Goal: Communication & Community: Ask a question

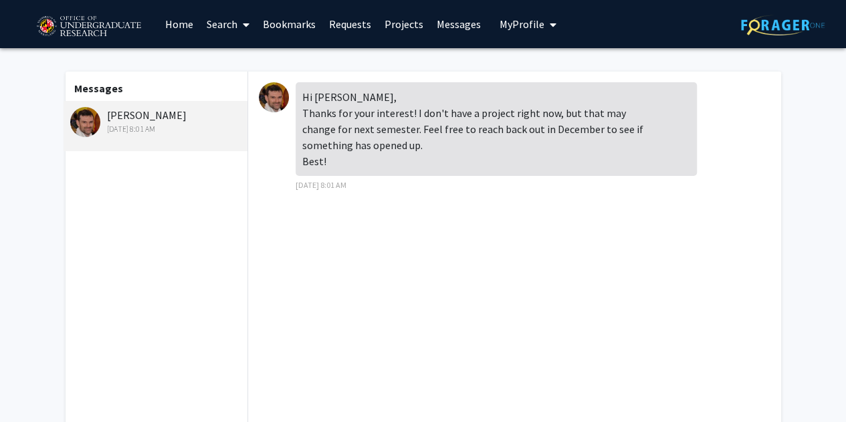
click at [90, 121] on img at bounding box center [85, 122] width 30 height 30
click at [279, 93] on img at bounding box center [274, 97] width 30 height 30
click at [72, 27] on img at bounding box center [88, 26] width 113 height 33
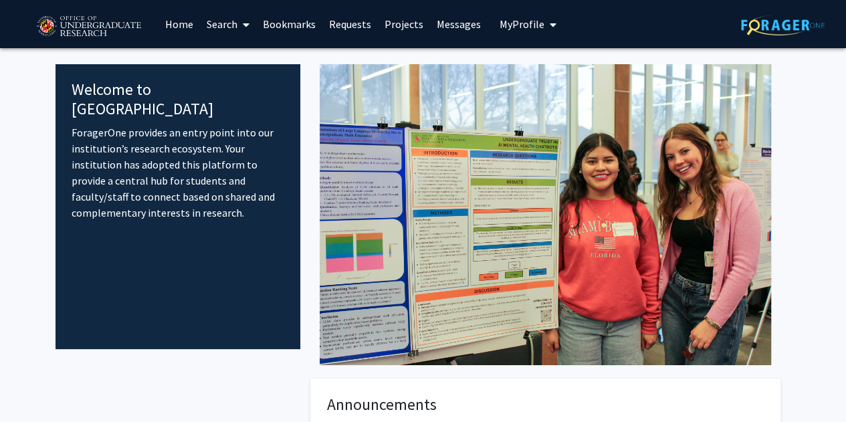
click at [178, 21] on link "Home" at bounding box center [178, 24] width 41 height 47
click at [241, 29] on span at bounding box center [243, 24] width 12 height 47
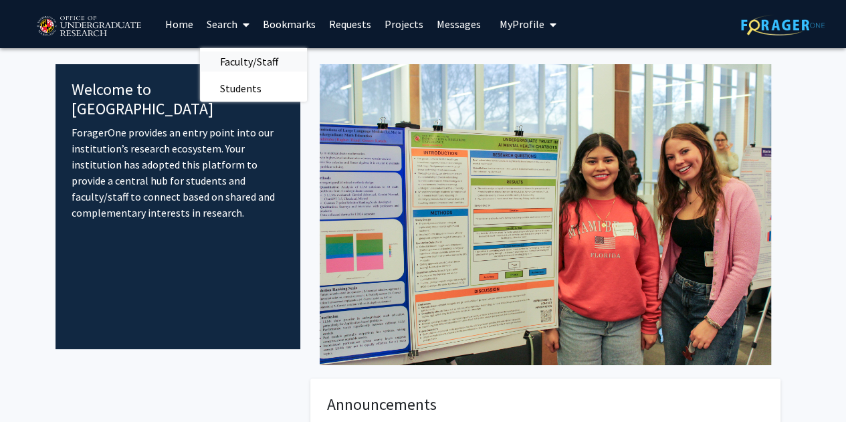
click at [253, 59] on span "Faculty/Staff" at bounding box center [249, 61] width 98 height 27
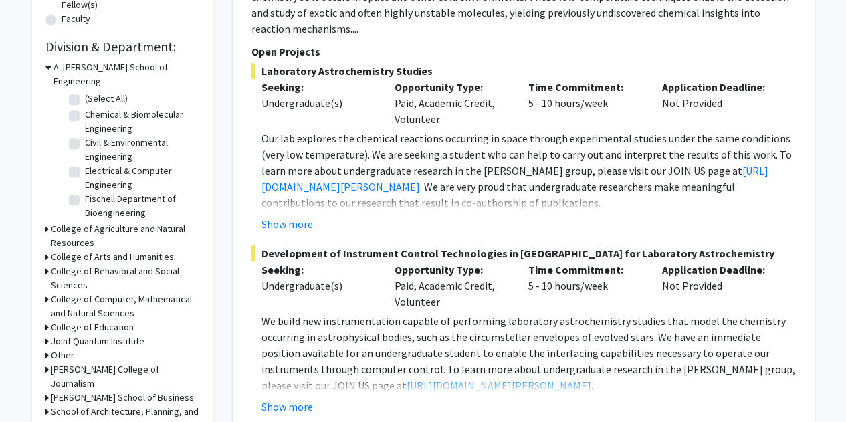
scroll to position [374, 0]
click at [299, 215] on button "Show more" at bounding box center [286, 223] width 51 height 16
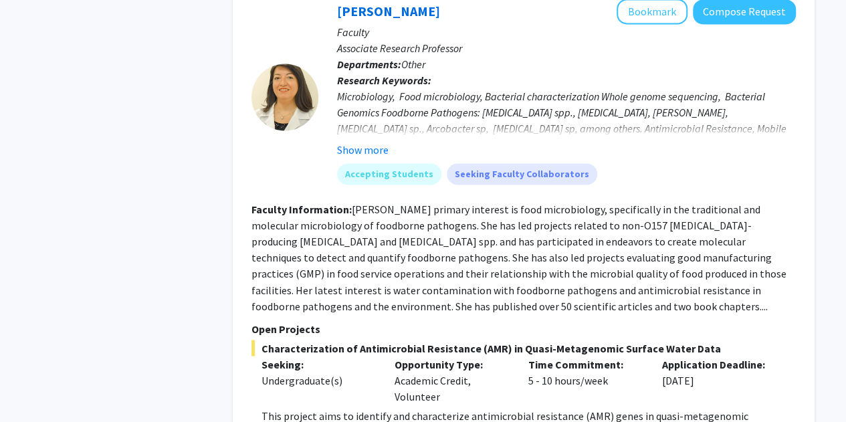
scroll to position [988, 0]
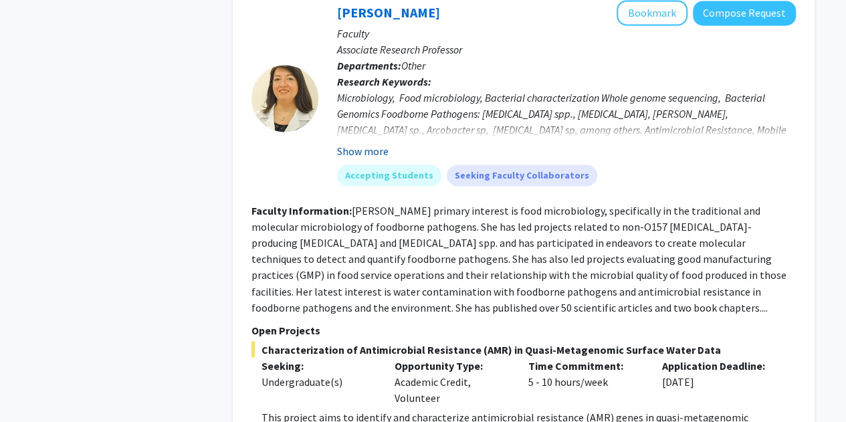
click at [373, 159] on button "Show more" at bounding box center [362, 151] width 51 height 16
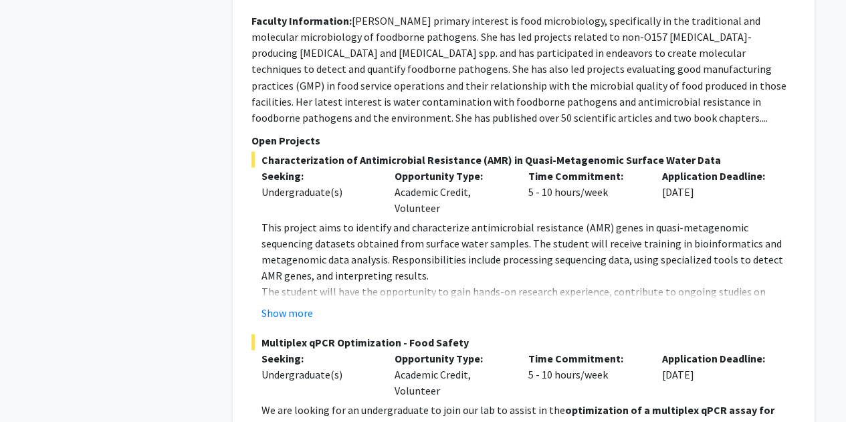
scroll to position [1194, 0]
click at [297, 319] on button "Show more" at bounding box center [286, 311] width 51 height 16
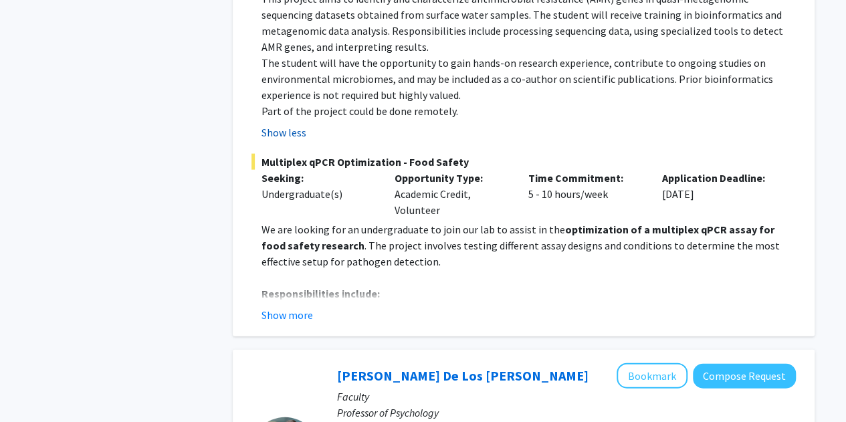
scroll to position [1421, 0]
click at [297, 324] on button "Show more" at bounding box center [286, 315] width 51 height 16
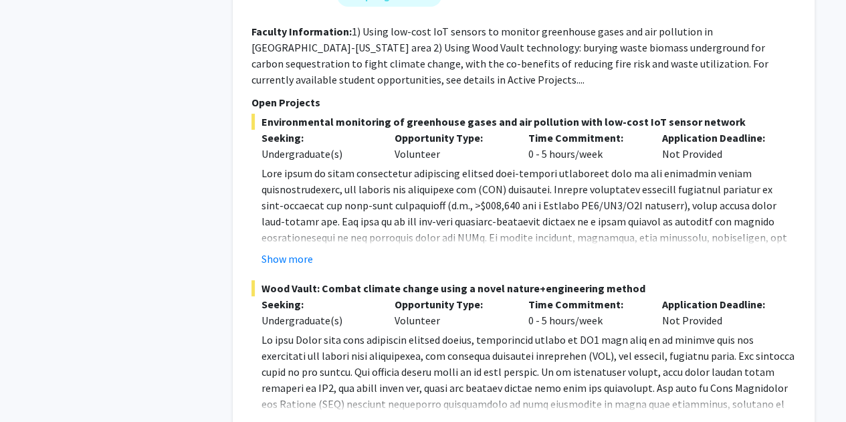
scroll to position [2620, 0]
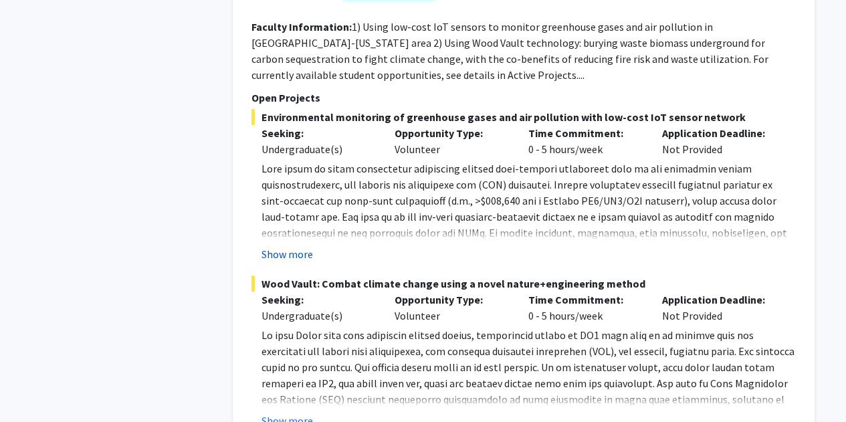
click at [287, 252] on button "Show more" at bounding box center [286, 254] width 51 height 16
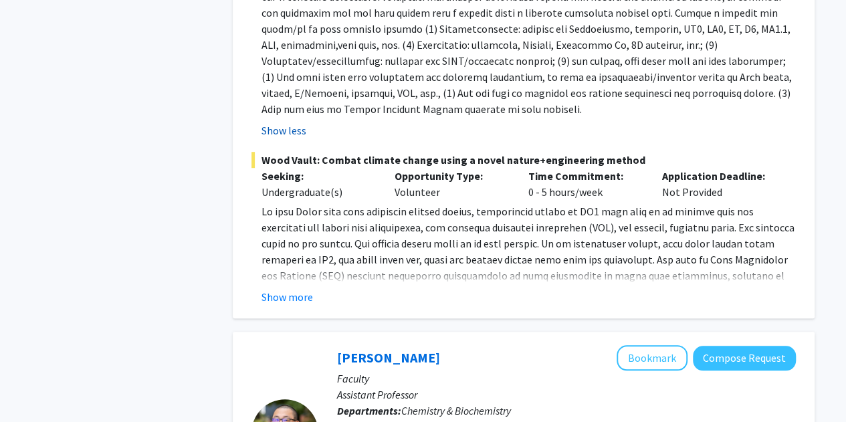
scroll to position [2890, 0]
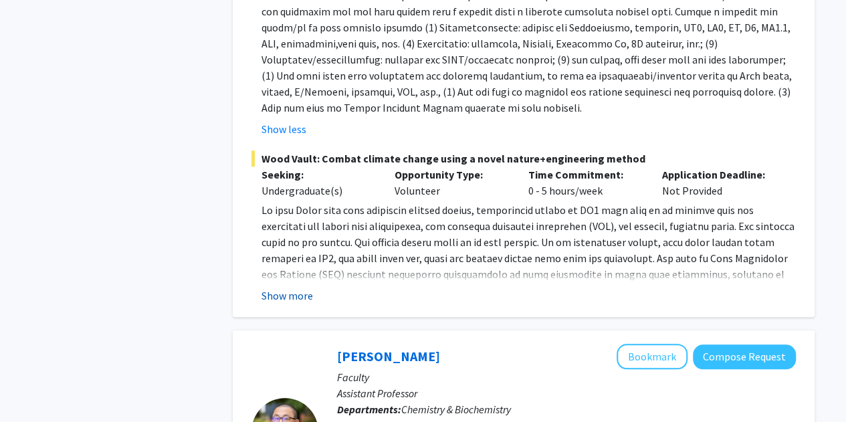
click at [285, 295] on button "Show more" at bounding box center [286, 295] width 51 height 16
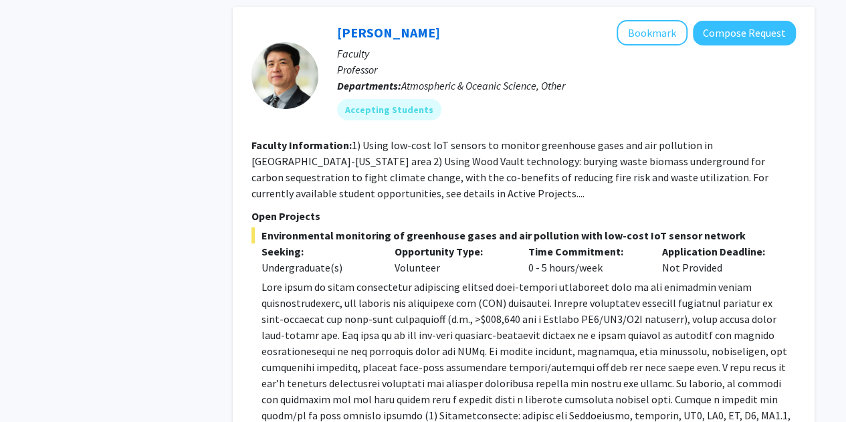
scroll to position [2476, 0]
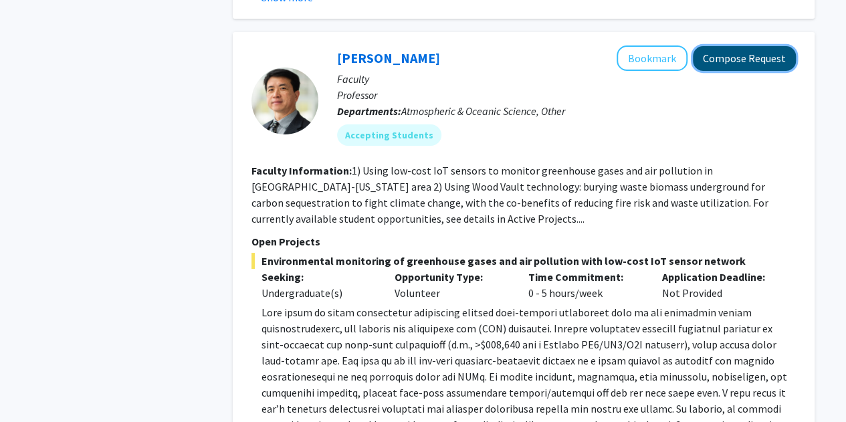
click at [735, 59] on button "Compose Request" at bounding box center [743, 58] width 103 height 25
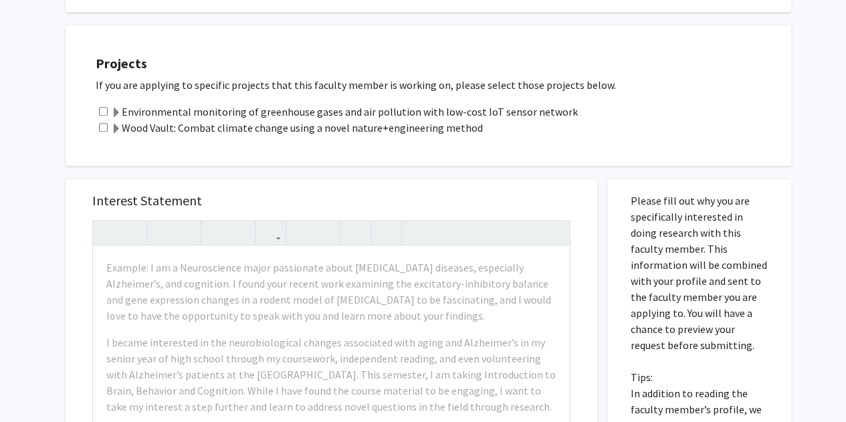
scroll to position [362, 0]
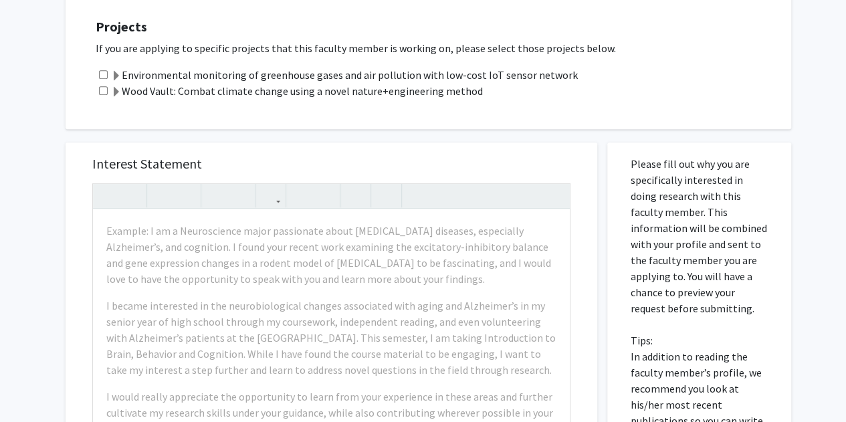
click at [100, 71] on input "checkbox" at bounding box center [103, 74] width 9 height 9
checkbox input "true"
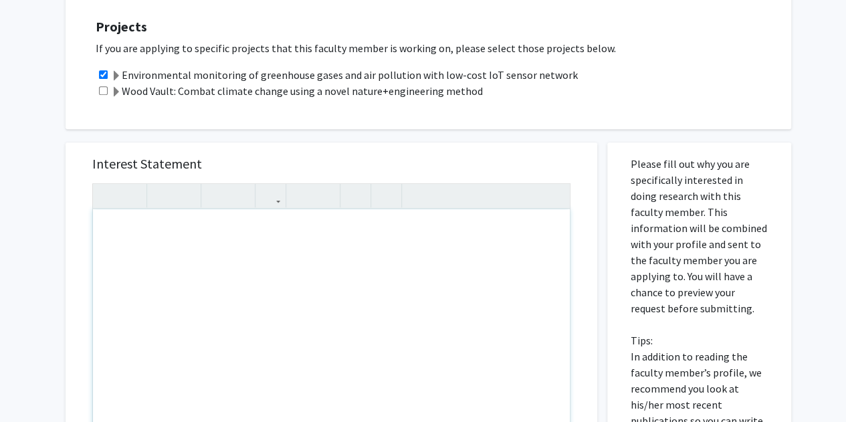
click at [168, 248] on div "To enrich screen reader interactions, please activate Accessibility in Grammarl…" at bounding box center [331, 362] width 477 height 307
paste div "To enrich screen reader interactions, please activate Accessibility in Grammarl…"
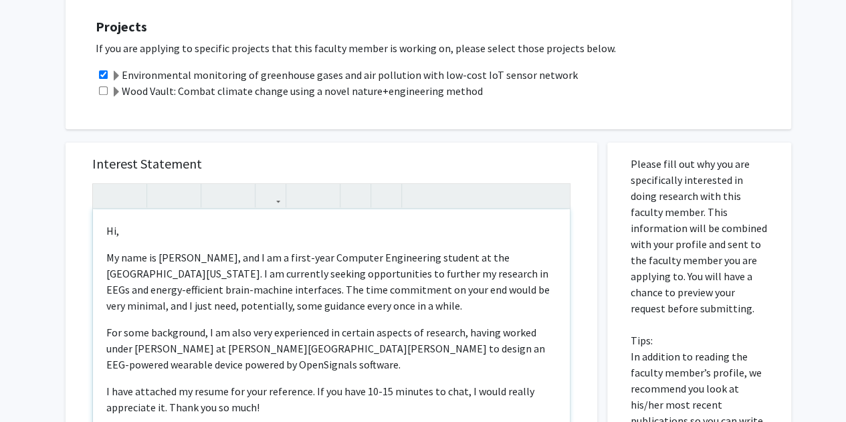
type textarea "<p>Hi, </p> <p>My name is [PERSON_NAME], and I am a first-year Computer Enginee…"
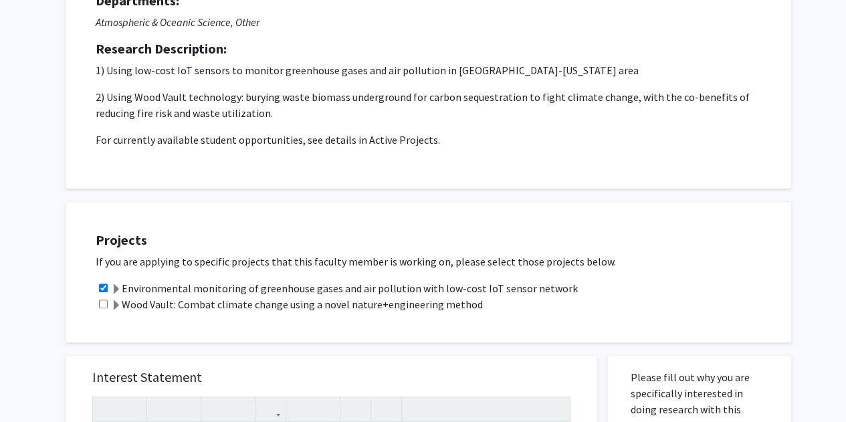
scroll to position [149, 0]
click at [108, 305] on div "Wood Vault: Combat climate change using a novel nature+engineering method" at bounding box center [437, 303] width 682 height 16
click at [107, 303] on div "Wood Vault: Combat climate change using a novel nature+engineering method" at bounding box center [437, 303] width 682 height 16
click at [101, 301] on input "checkbox" at bounding box center [103, 303] width 9 height 9
checkbox input "true"
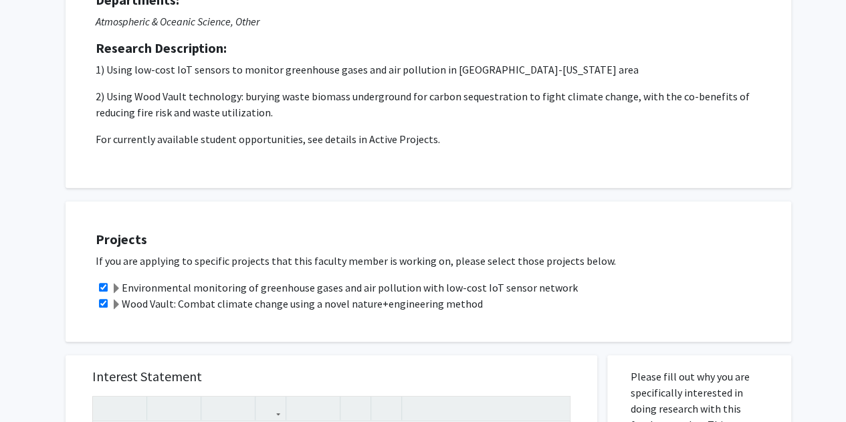
scroll to position [178, 0]
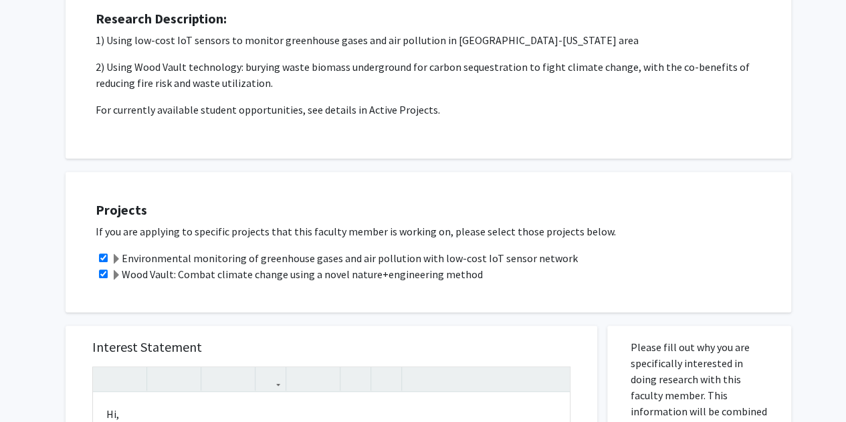
click at [114, 258] on span at bounding box center [116, 259] width 11 height 11
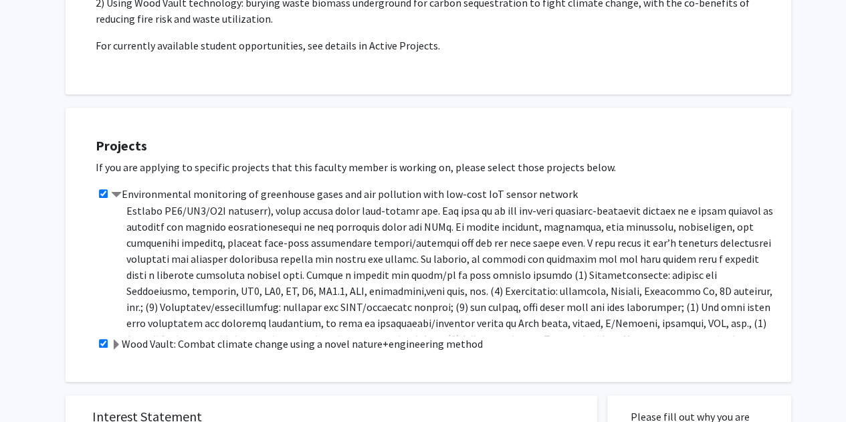
scroll to position [46, 0]
click at [120, 193] on span at bounding box center [116, 195] width 11 height 11
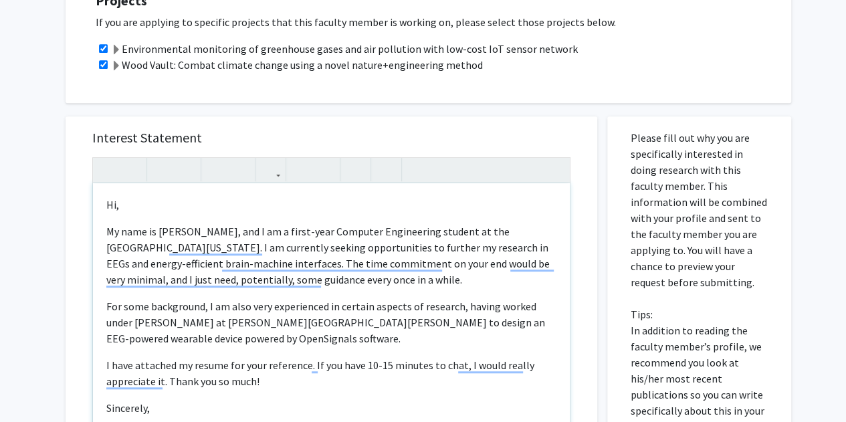
scroll to position [404, 0]
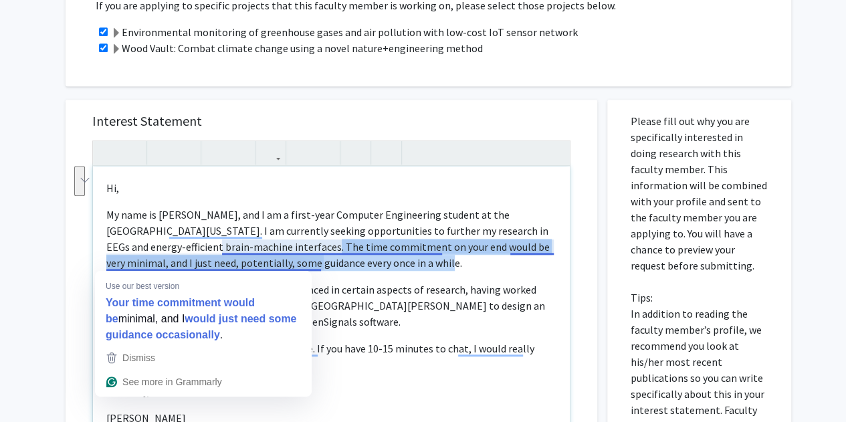
drag, startPoint x: 334, startPoint y: 267, endPoint x: 223, endPoint y: 251, distance: 112.8
click at [223, 251] on p "My name is [PERSON_NAME], and I am a first-year Computer Engineering student at…" at bounding box center [331, 239] width 450 height 64
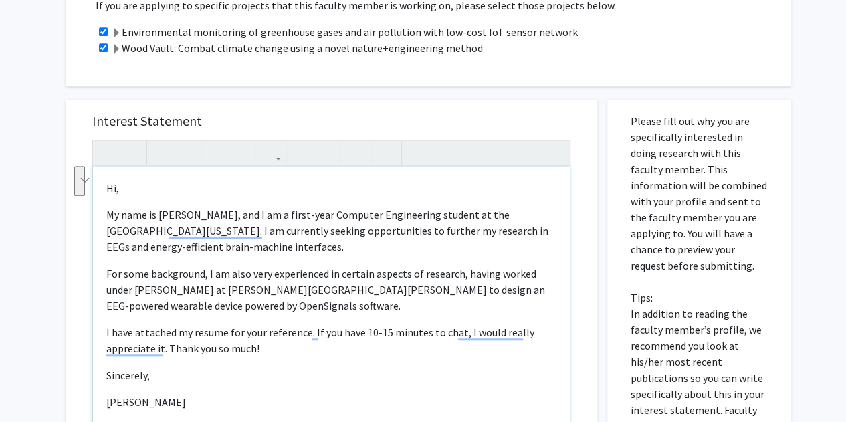
type textarea "<p>Hi, </p> <p>My name is [PERSON_NAME], and I am a first-year Computer Enginee…"
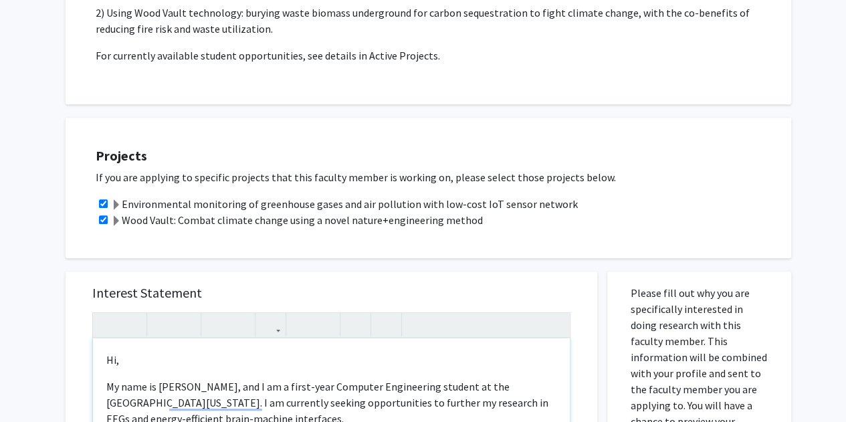
scroll to position [232, 0]
click at [116, 201] on span at bounding box center [116, 206] width 11 height 11
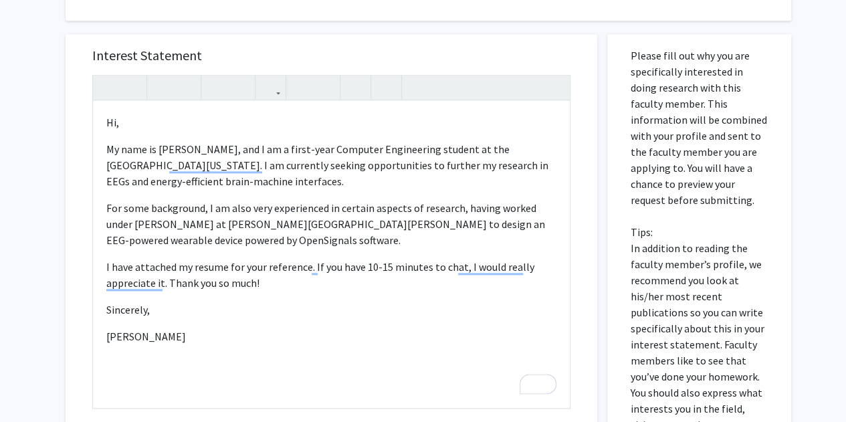
scroll to position [605, 0]
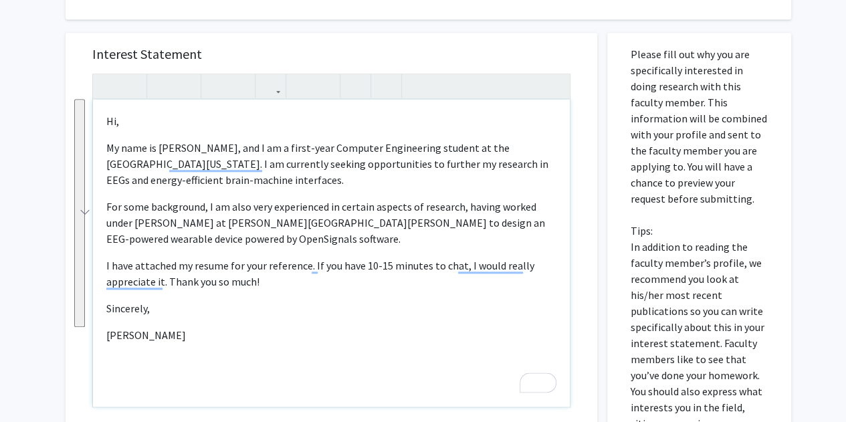
drag, startPoint x: 211, startPoint y: 335, endPoint x: 100, endPoint y: 118, distance: 243.9
click at [100, 118] on div "Hi,  My name is [PERSON_NAME], and I am a first-year Computer Engineering stu…" at bounding box center [331, 253] width 477 height 307
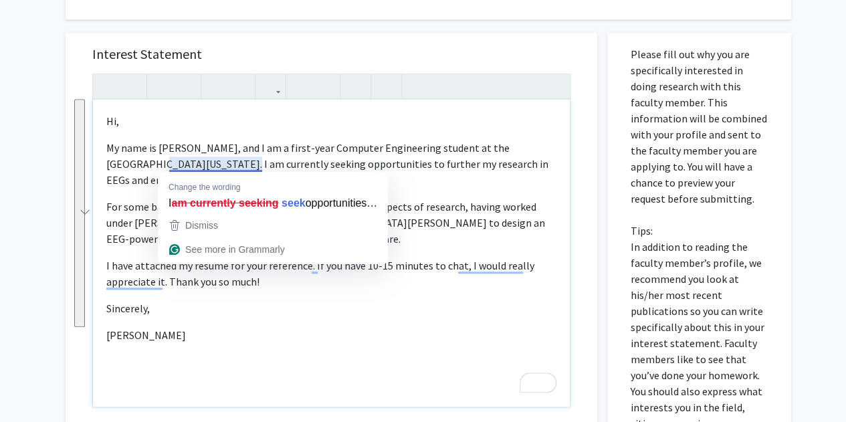
copy div "Hi,  My name is [PERSON_NAME], and I am a first-year Computer Engineering stu…"
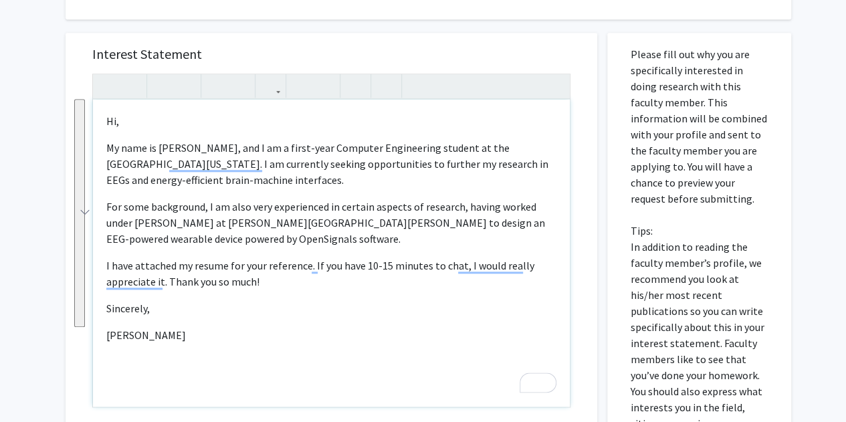
click at [322, 216] on p "For some background, I am also very experienced in certain aspects of research,…" at bounding box center [331, 223] width 450 height 48
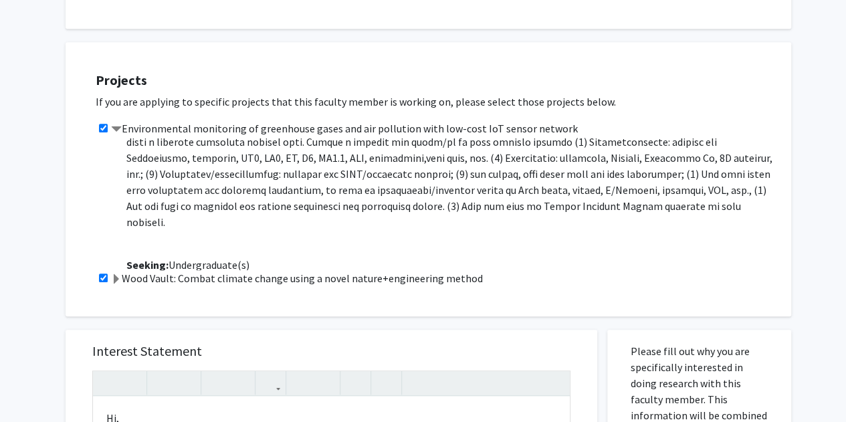
scroll to position [144, 0]
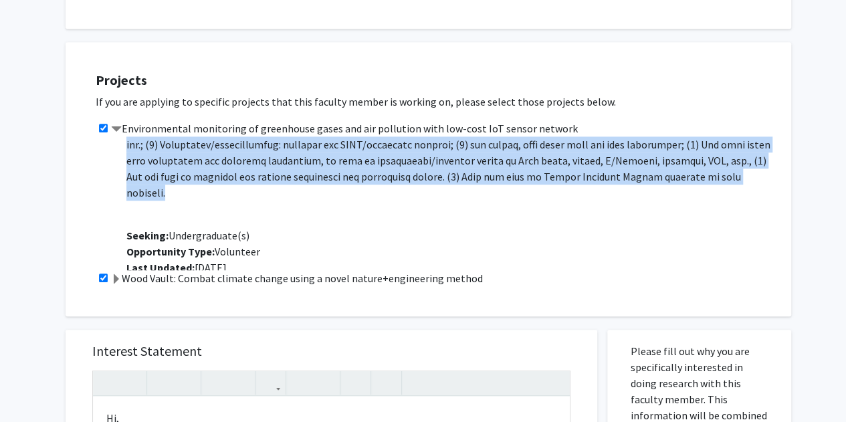
drag, startPoint x: 124, startPoint y: 145, endPoint x: 715, endPoint y: 180, distance: 591.9
click at [715, 180] on div "Project Description: Seeking: Undergraduate(s) Opportunity Type: Volunteer Last…" at bounding box center [447, 203] width 662 height 134
copy span "Loremip Dolorsitame: Cons adipi el seddo eiusmodtemp incididunt utlabor etdo-ma…"
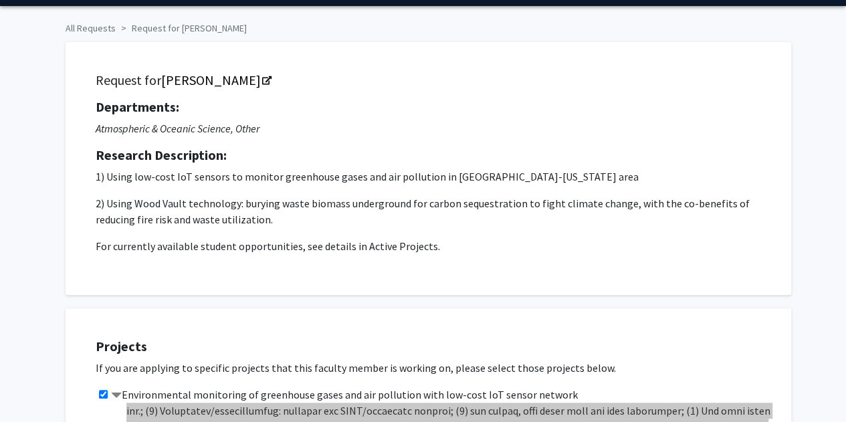
scroll to position [0, 0]
